Goal: Task Accomplishment & Management: Complete application form

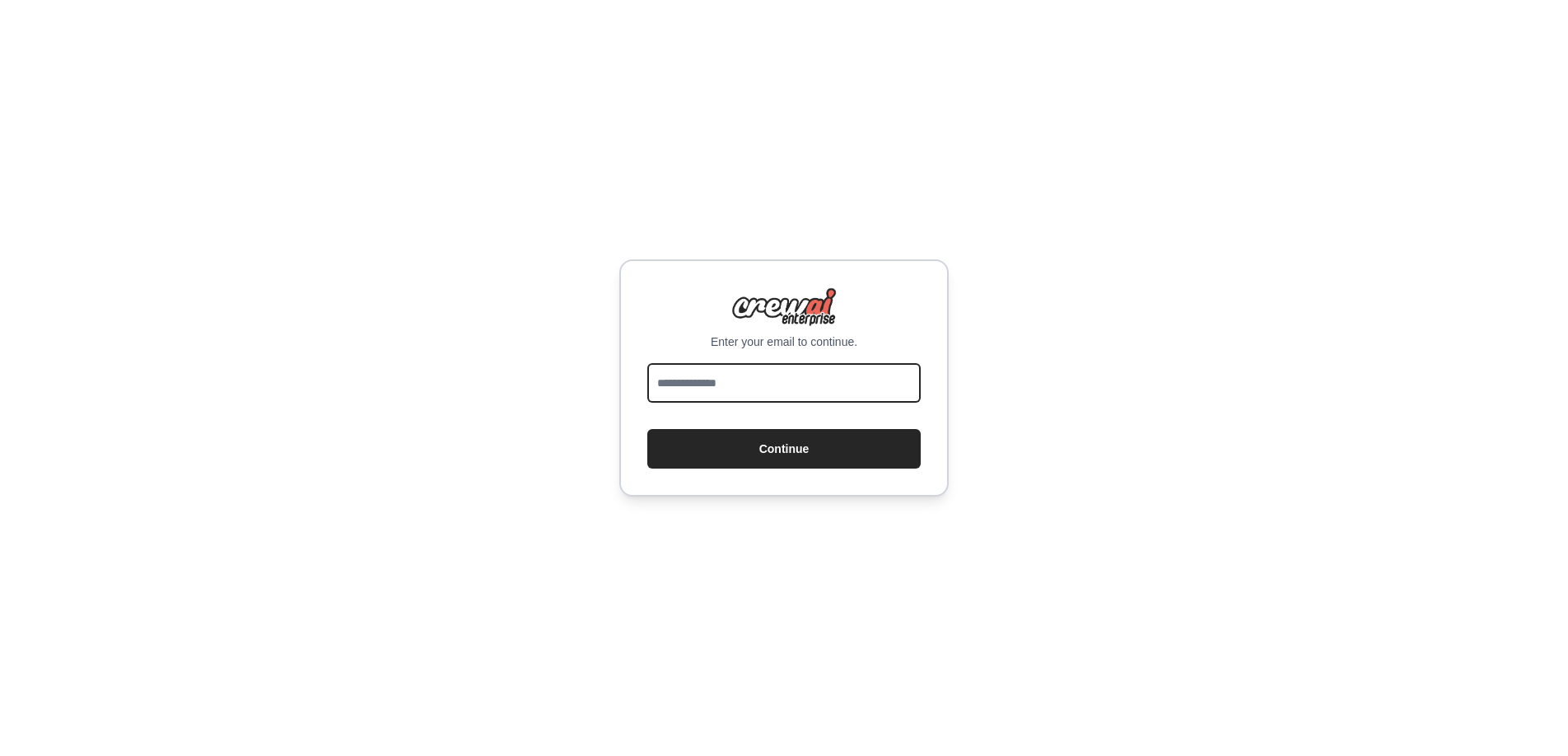
click at [678, 386] on input "email" at bounding box center [783, 383] width 273 height 39
type input "**********"
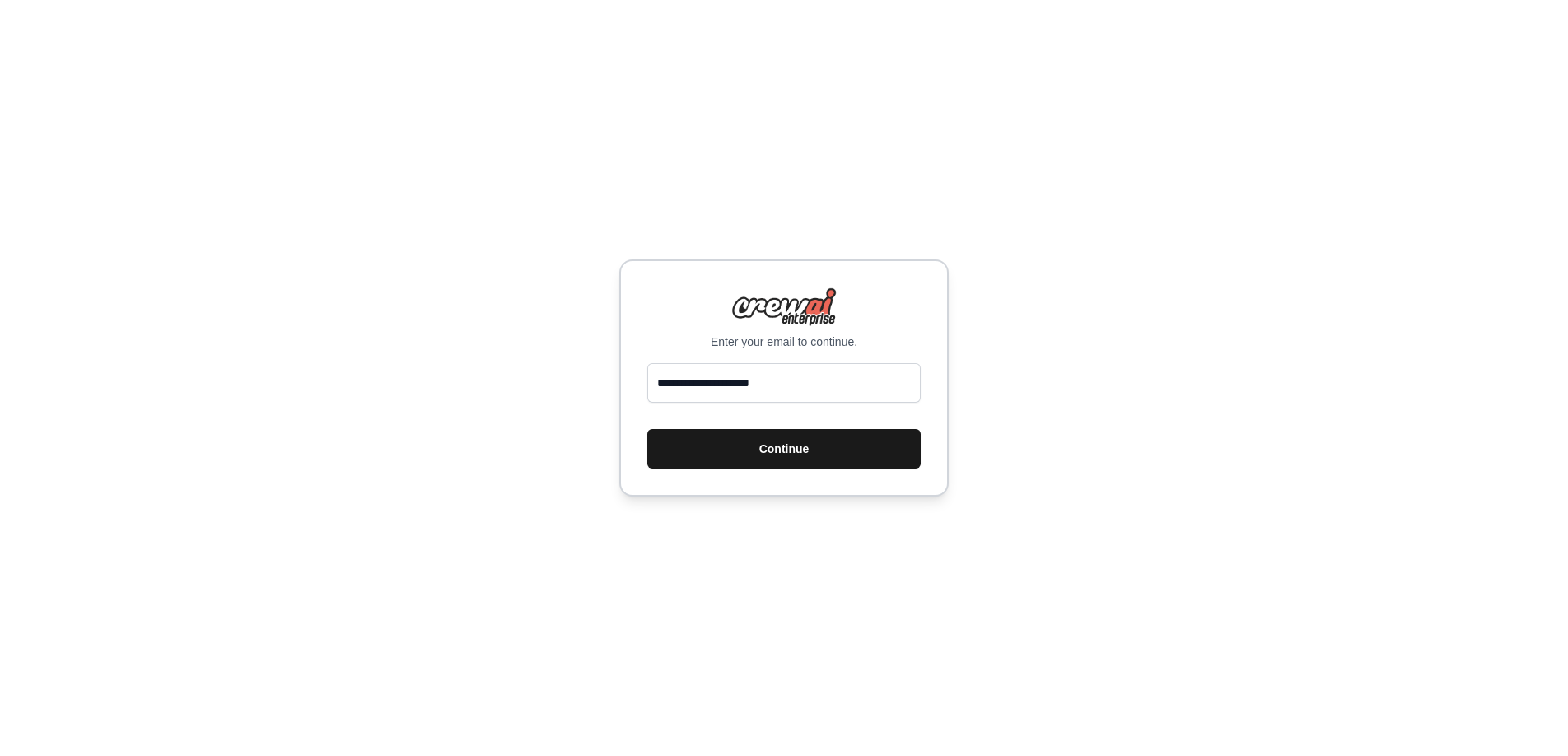
click at [765, 451] on button "Continue" at bounding box center [783, 449] width 273 height 39
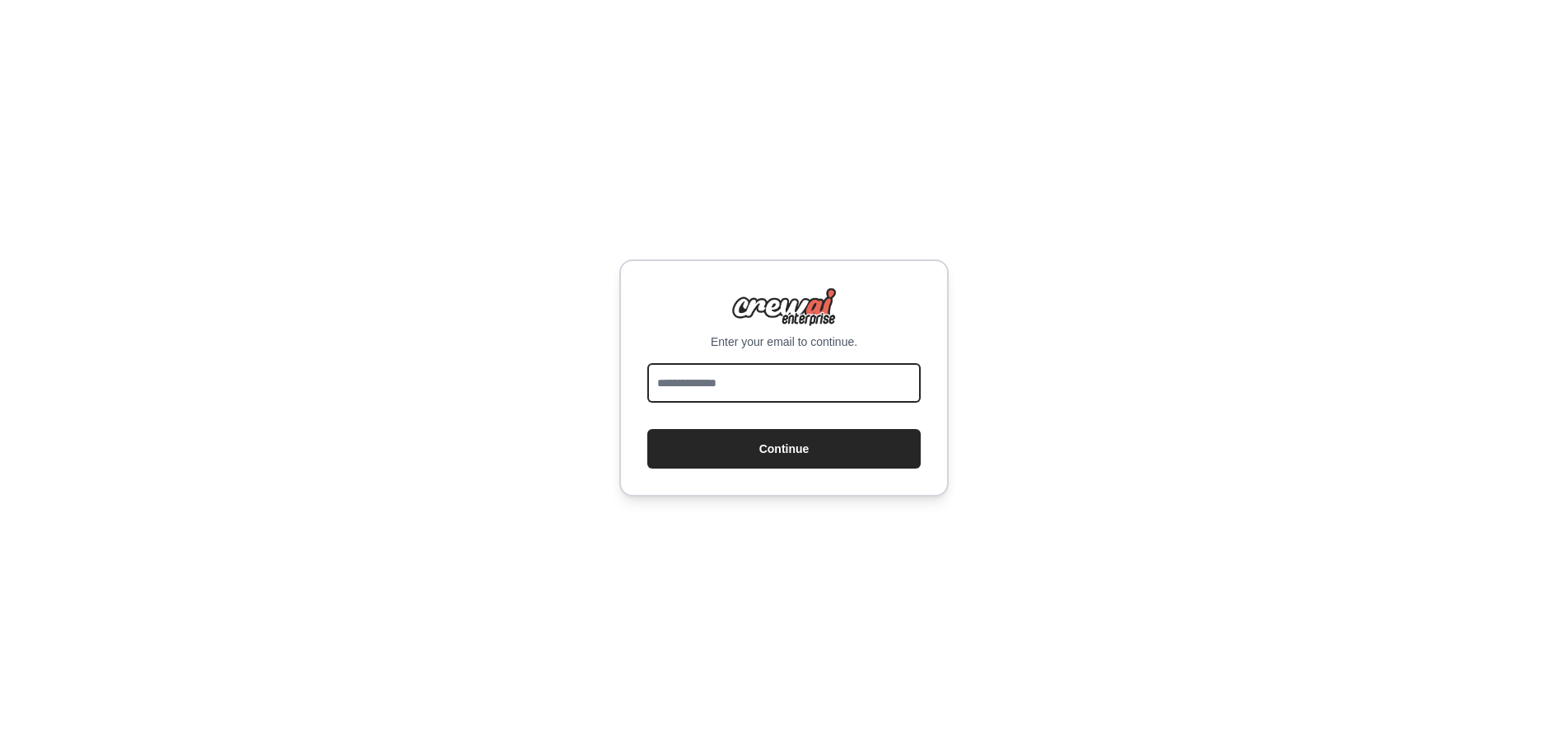
click at [709, 380] on input "email" at bounding box center [783, 383] width 273 height 39
